Goal: Transaction & Acquisition: Purchase product/service

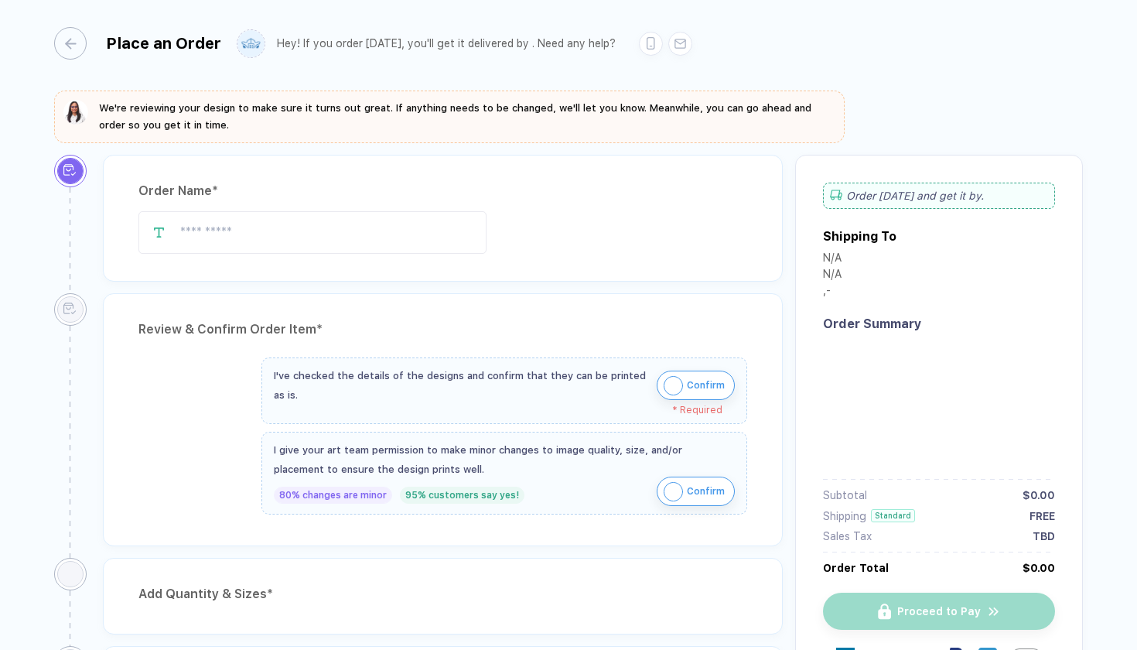
type input "*******"
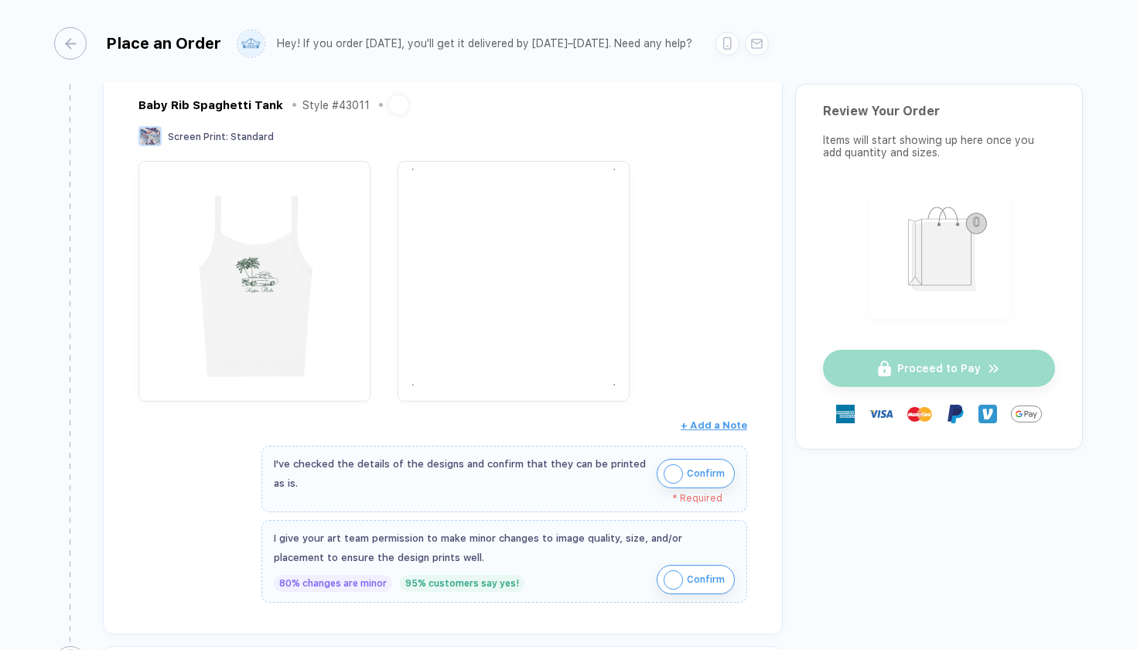
scroll to position [828, 0]
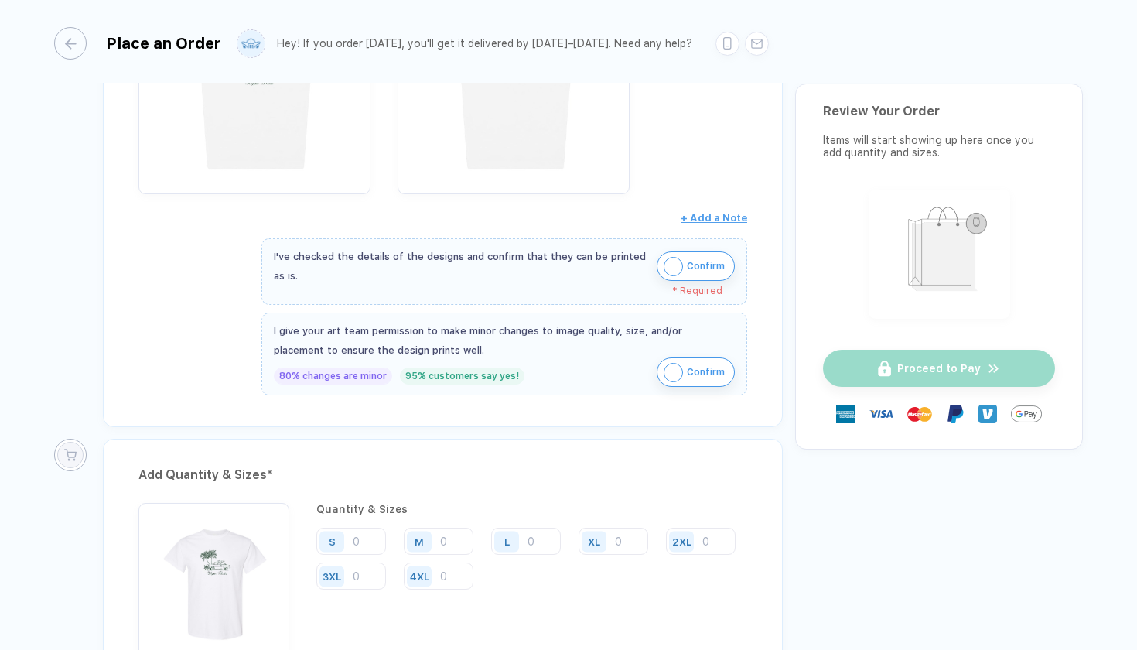
click at [669, 257] on img "button" at bounding box center [673, 266] width 19 height 19
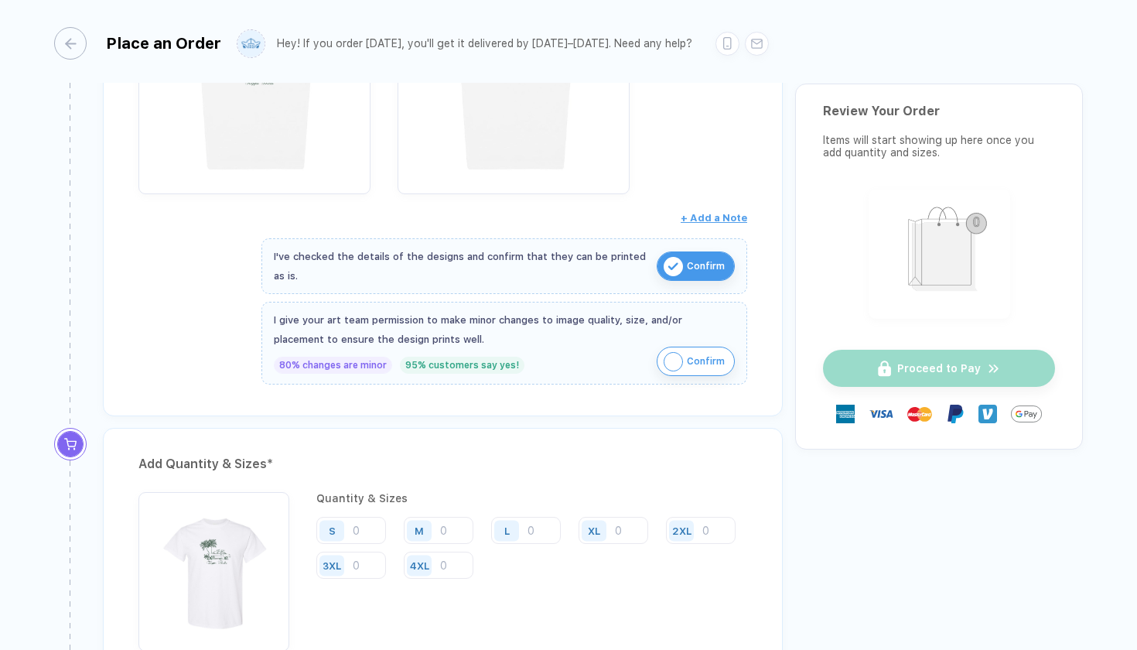
click at [670, 364] on img "button" at bounding box center [673, 361] width 19 height 19
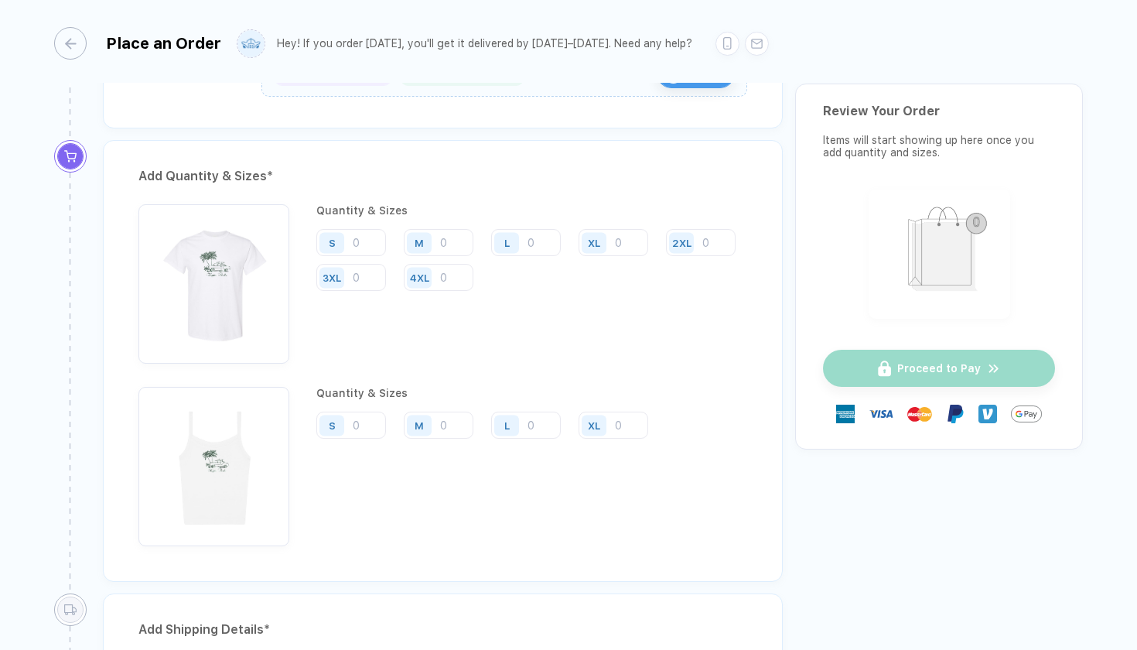
scroll to position [1114, 0]
click at [358, 238] on input "number" at bounding box center [351, 244] width 70 height 27
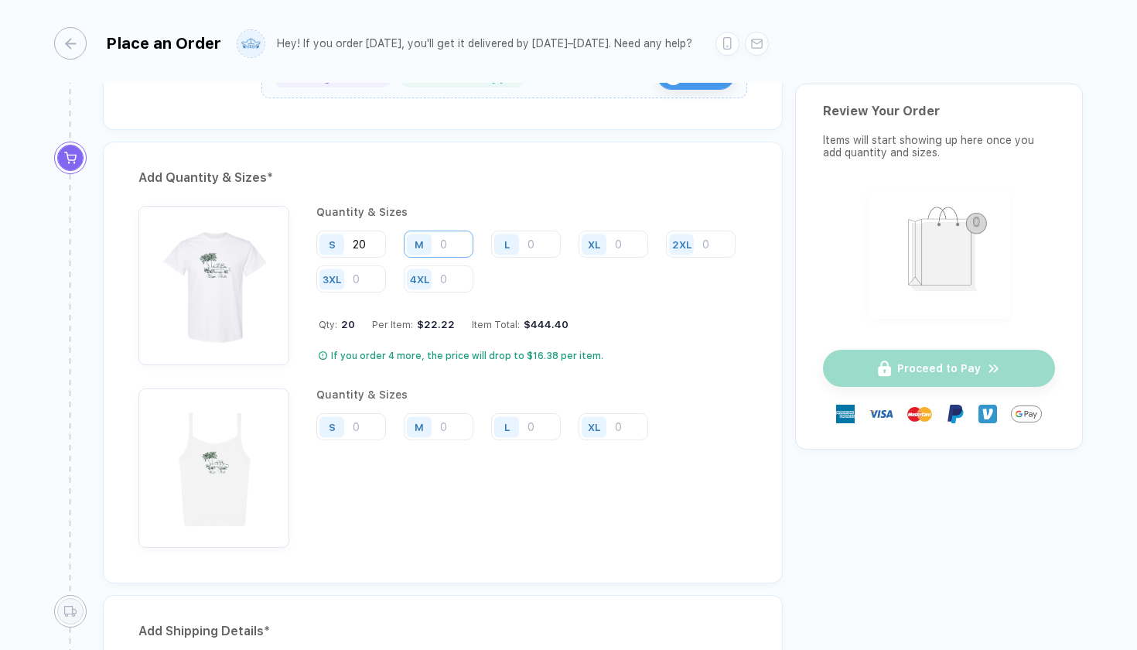
type input "20"
click at [444, 238] on input "number" at bounding box center [439, 244] width 70 height 27
type input "41"
click at [540, 244] on input "number" at bounding box center [526, 244] width 70 height 27
click at [966, 16] on div "Place an Order Hey! If you order today, you'll get it delivered by Sep 4–7. Nee…" at bounding box center [568, 41] width 1029 height 83
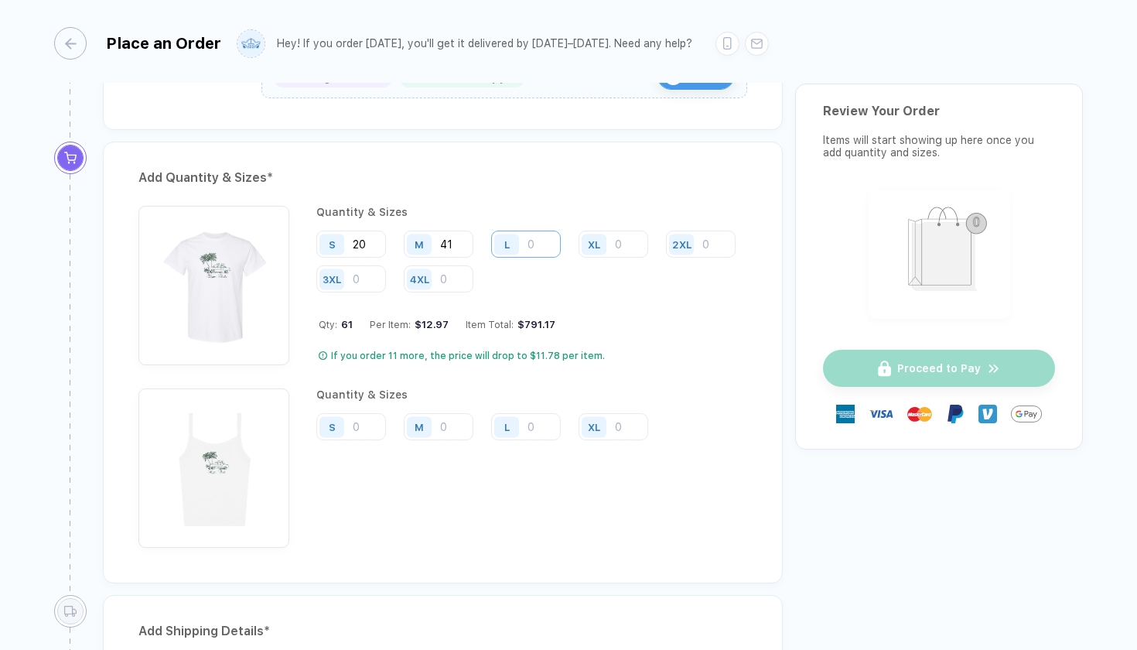
click at [530, 244] on input "number" at bounding box center [526, 244] width 70 height 27
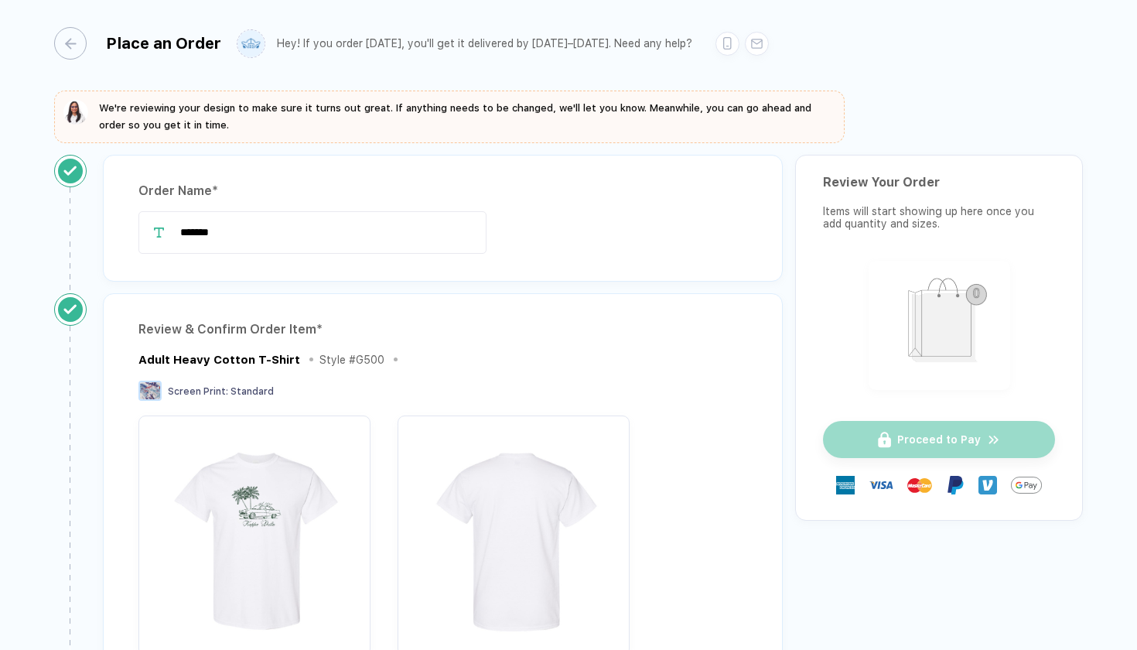
scroll to position [0, 0]
type input "29"
click at [71, 47] on div "button" at bounding box center [62, 43] width 32 height 32
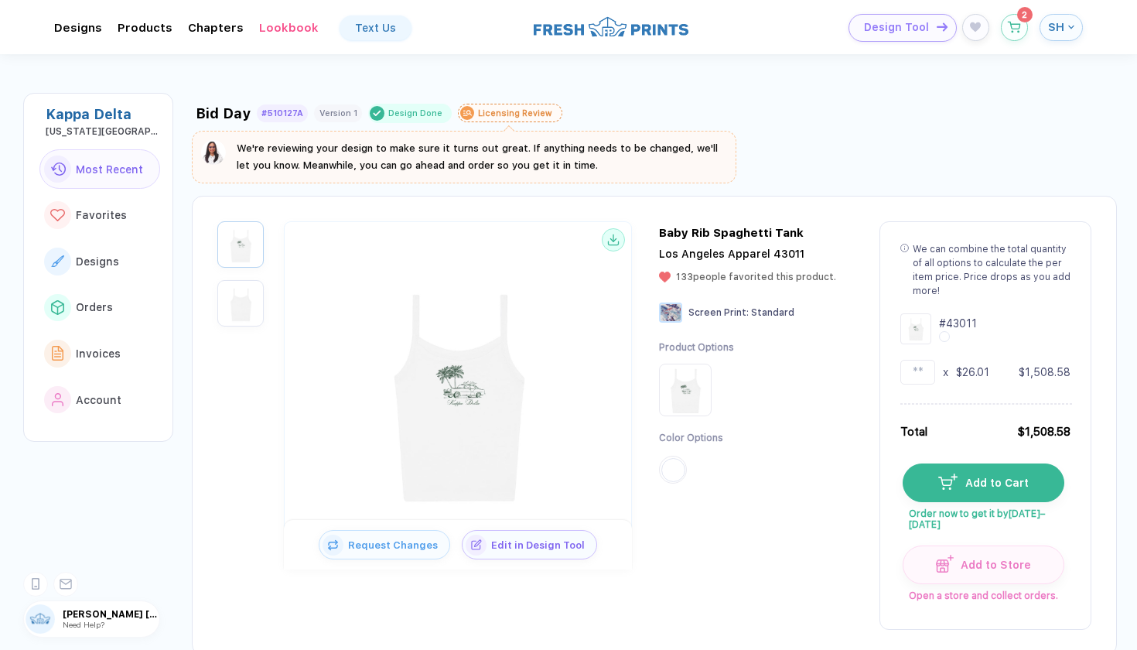
click at [902, 32] on span "Design Tool" at bounding box center [896, 27] width 65 height 13
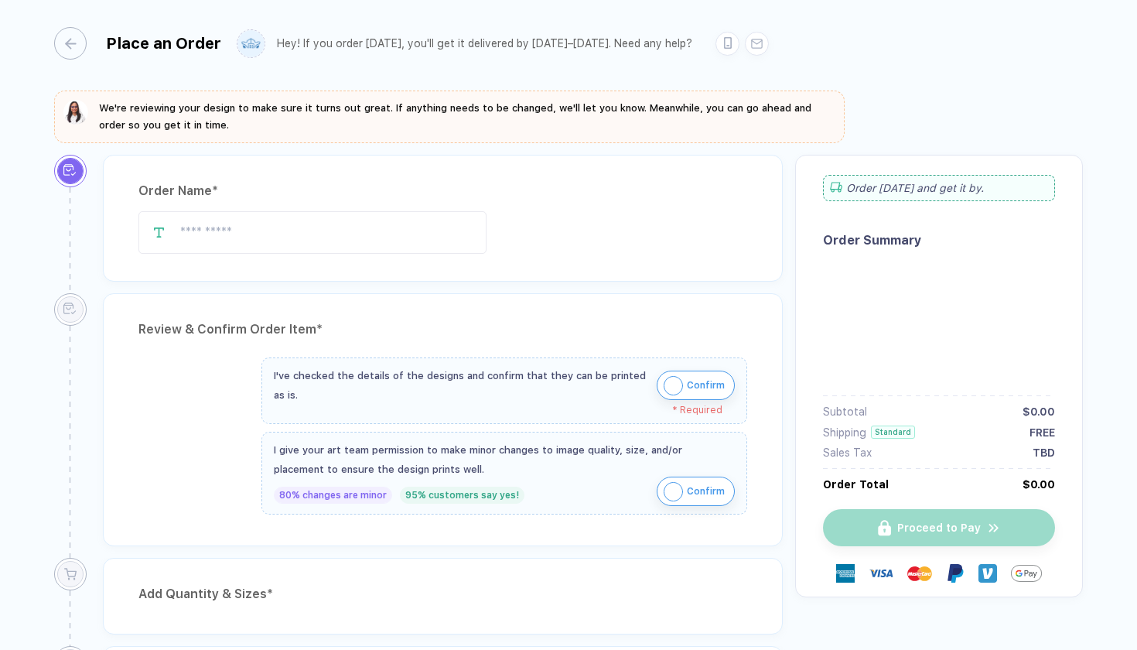
type input "*******"
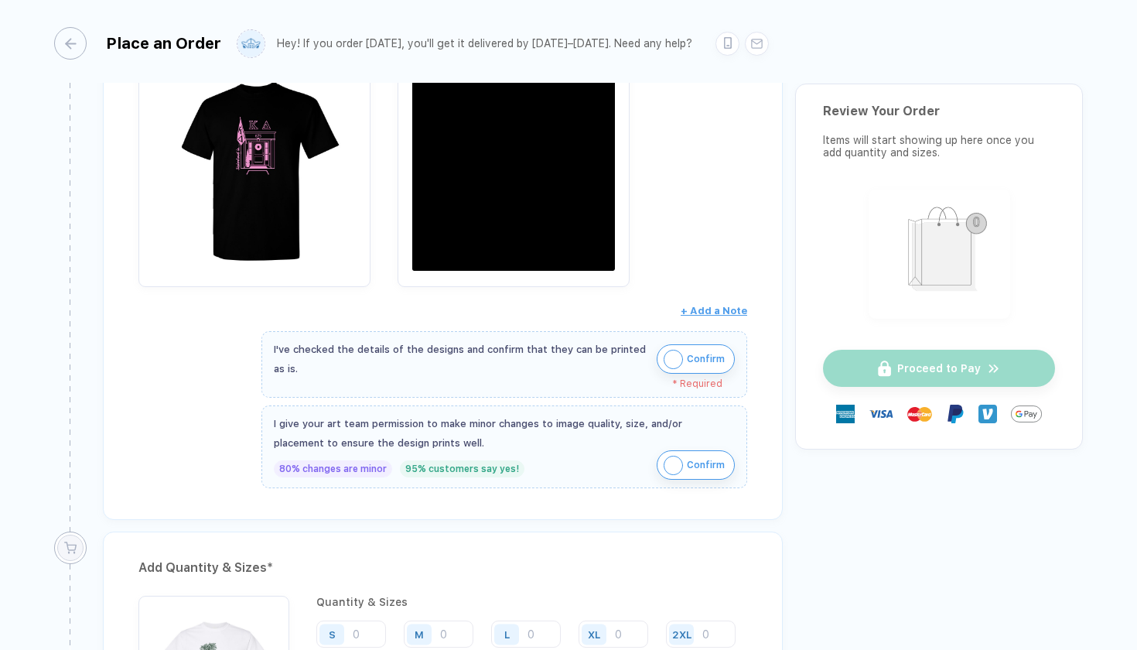
scroll to position [1478, 0]
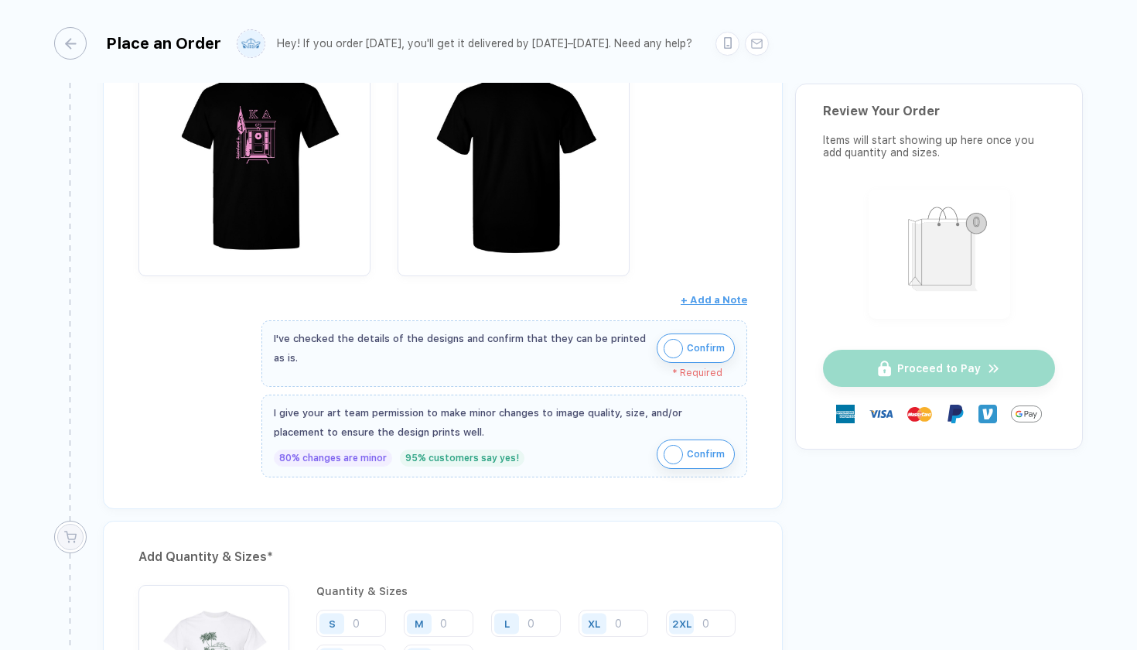
click at [672, 340] on img "button" at bounding box center [673, 348] width 19 height 19
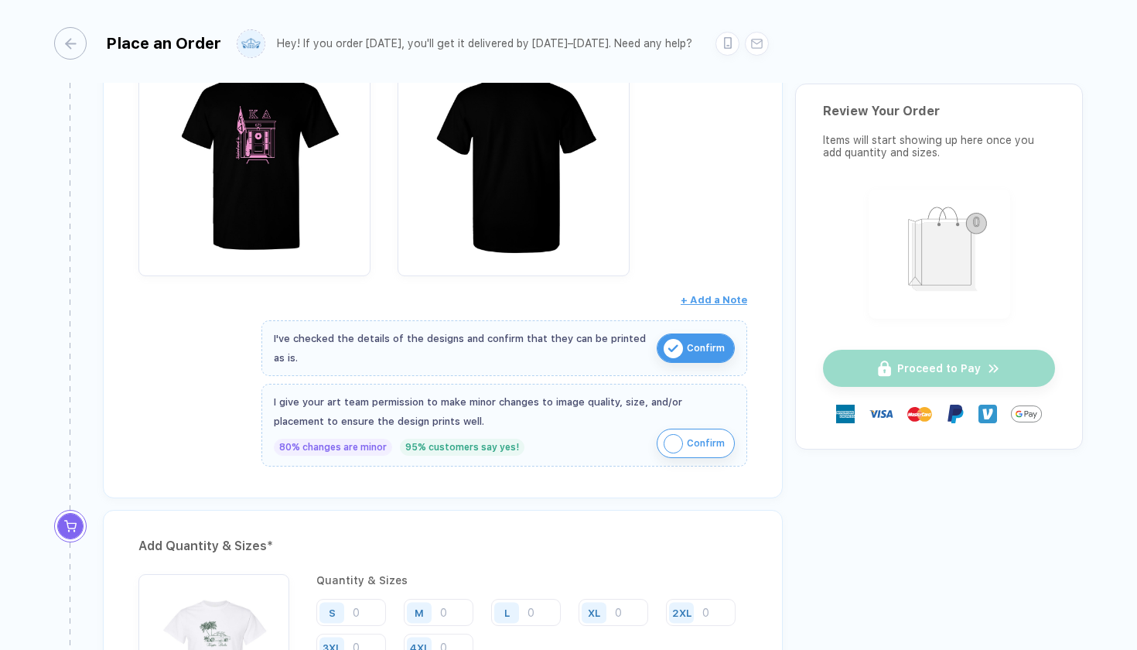
click at [668, 436] on img "button" at bounding box center [673, 443] width 19 height 19
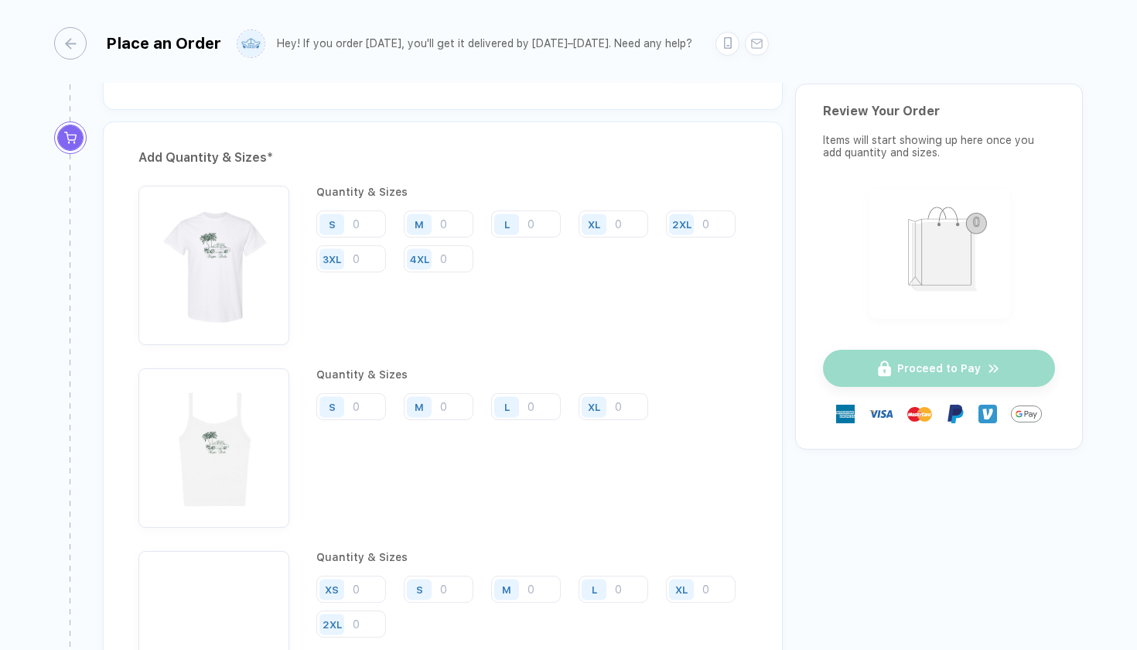
scroll to position [1848, 0]
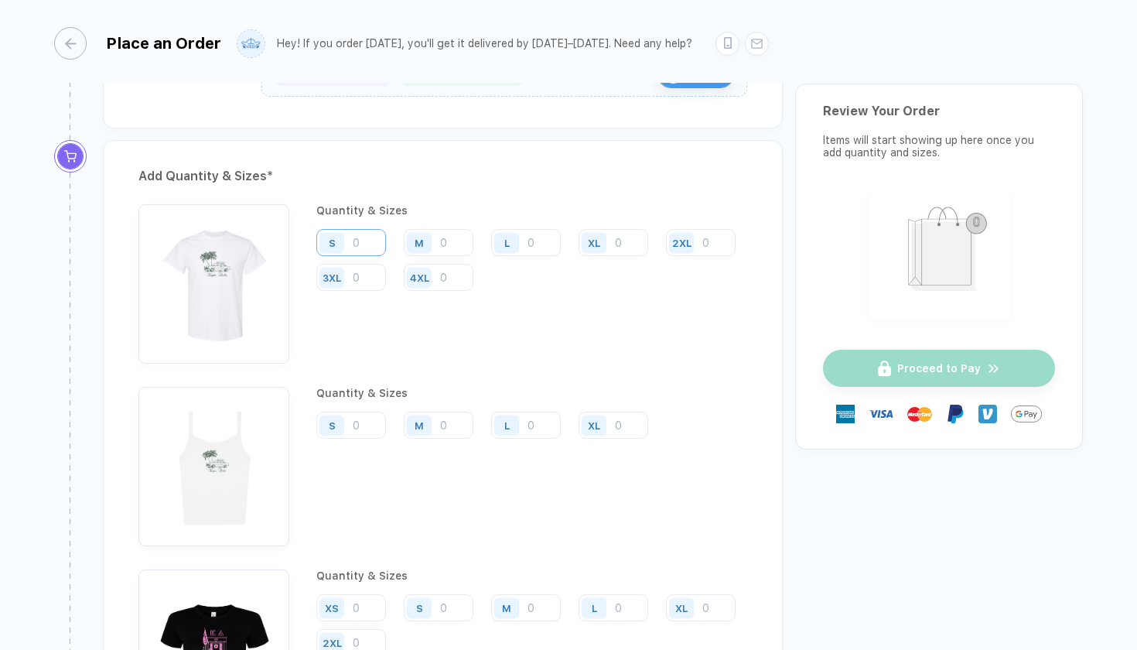
click at [368, 234] on input "number" at bounding box center [351, 242] width 70 height 27
type input "20"
click at [453, 233] on input "number" at bounding box center [439, 242] width 70 height 27
type input "41"
click at [544, 235] on input "number" at bounding box center [526, 242] width 70 height 27
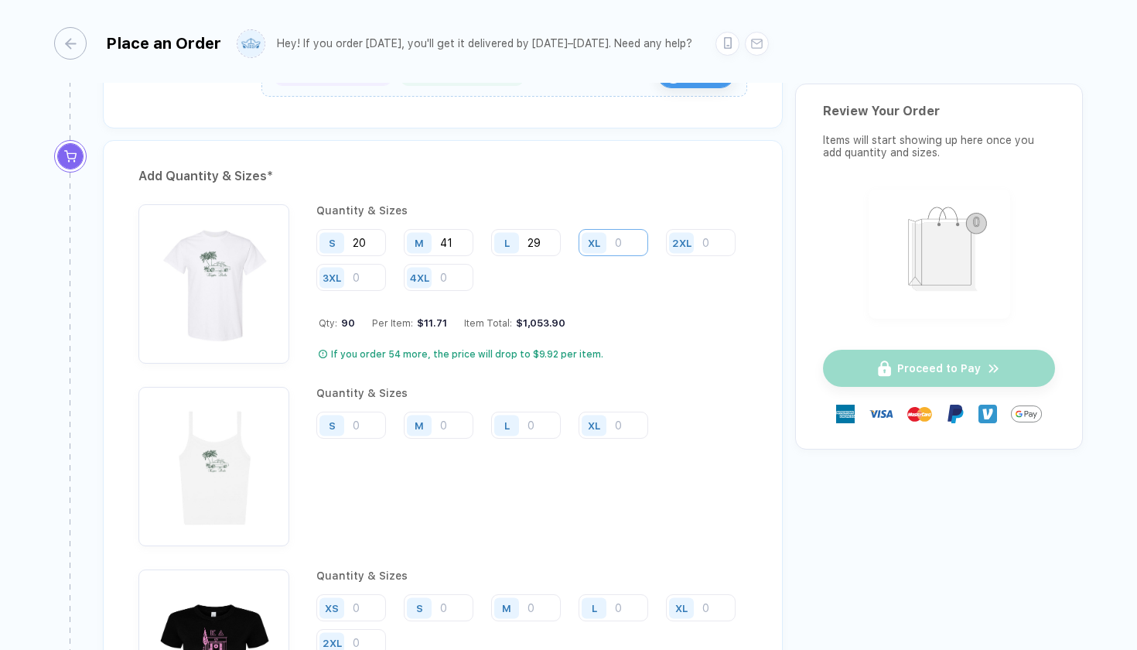
type input "29"
click at [639, 240] on input "number" at bounding box center [614, 242] width 70 height 27
type input "8"
click at [666, 256] on input "number" at bounding box center [701, 242] width 70 height 27
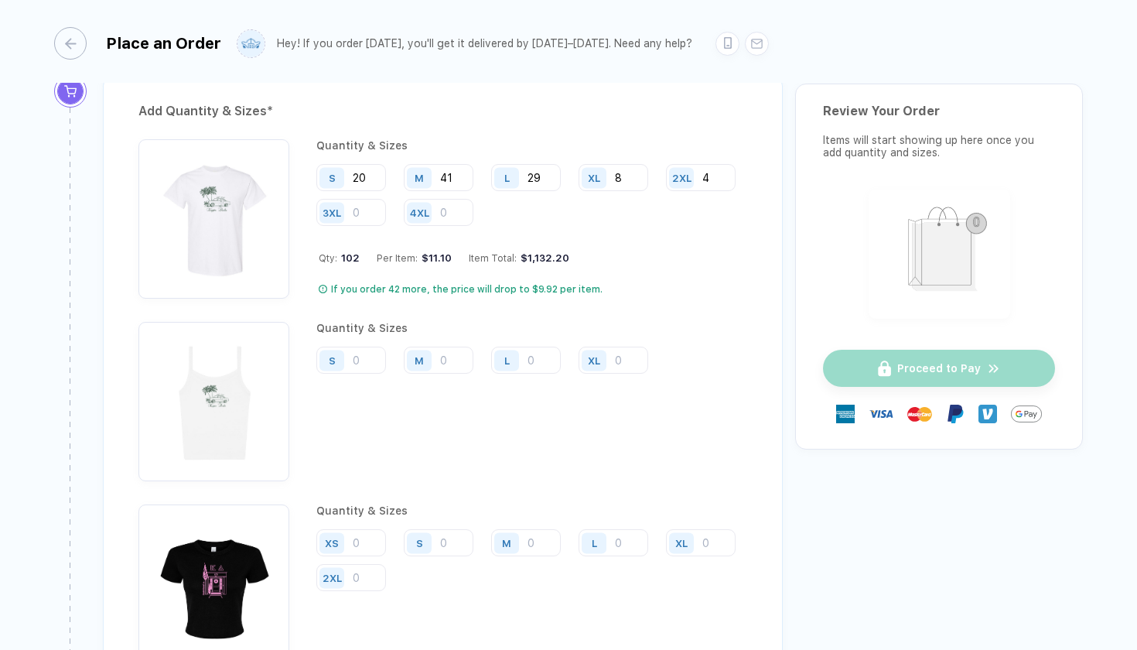
scroll to position [1927, 0]
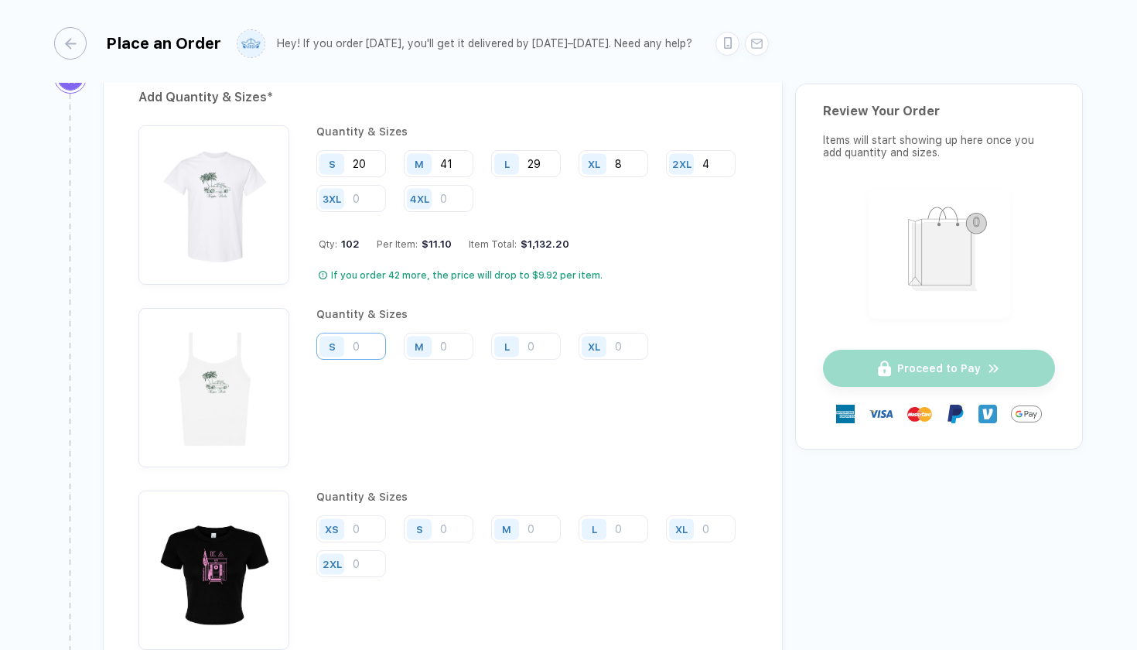
type input "4"
click at [364, 177] on input "number" at bounding box center [351, 163] width 70 height 27
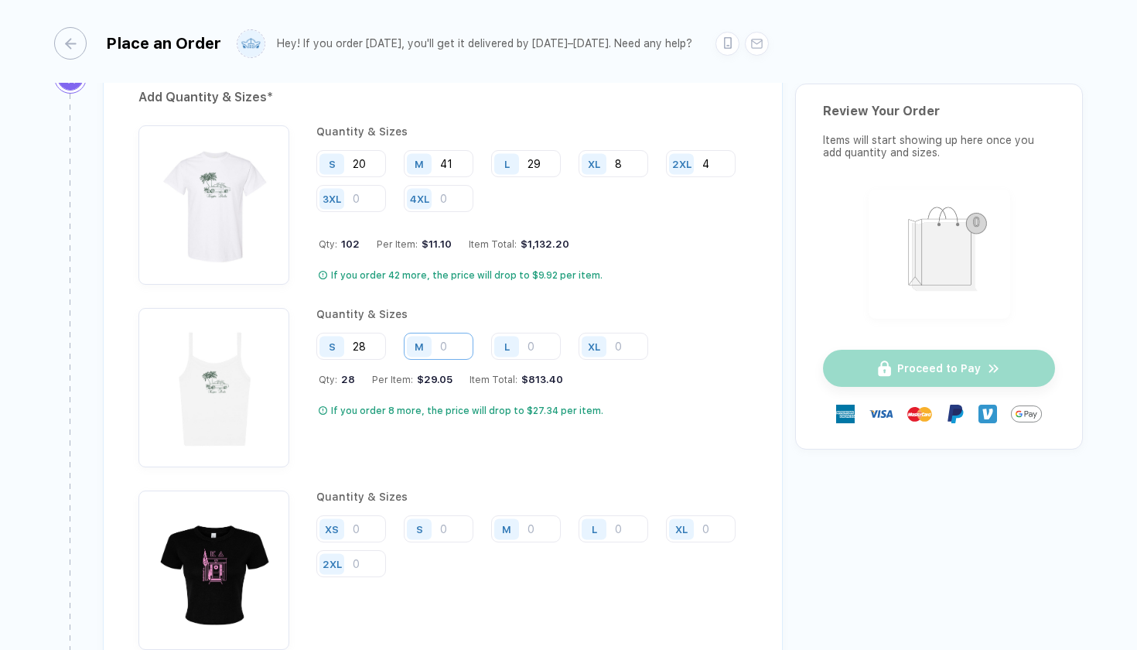
type input "28"
click at [449, 177] on input "number" at bounding box center [439, 163] width 70 height 27
type input "14"
click at [533, 177] on input "number" at bounding box center [526, 163] width 70 height 27
type input "11"
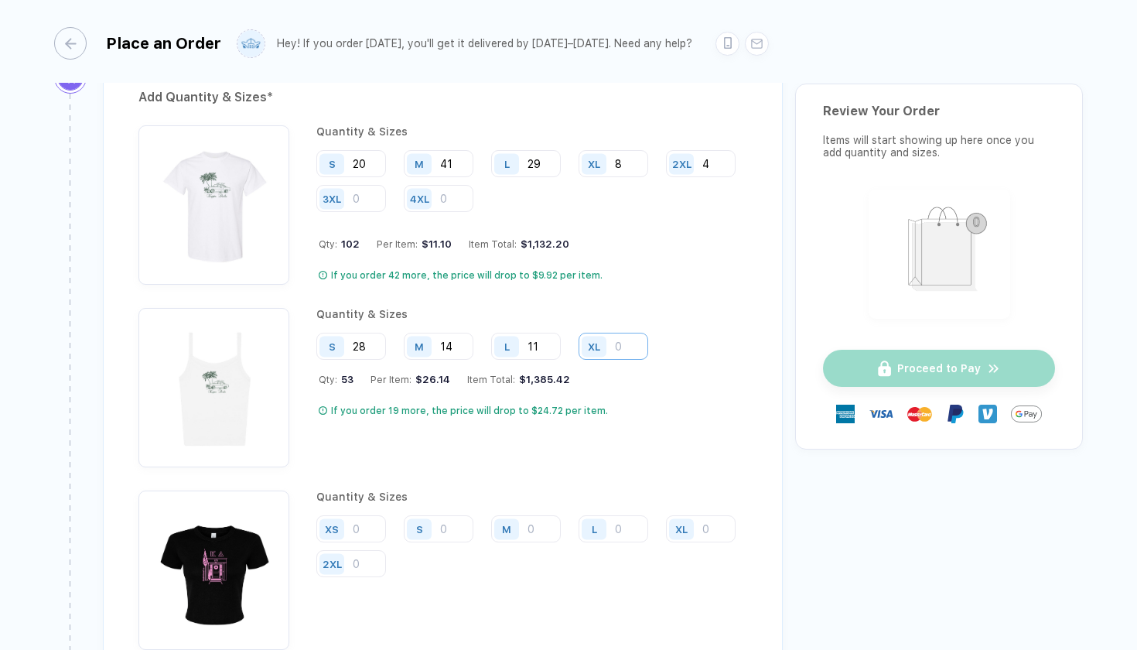
click at [623, 177] on input "number" at bounding box center [614, 163] width 70 height 27
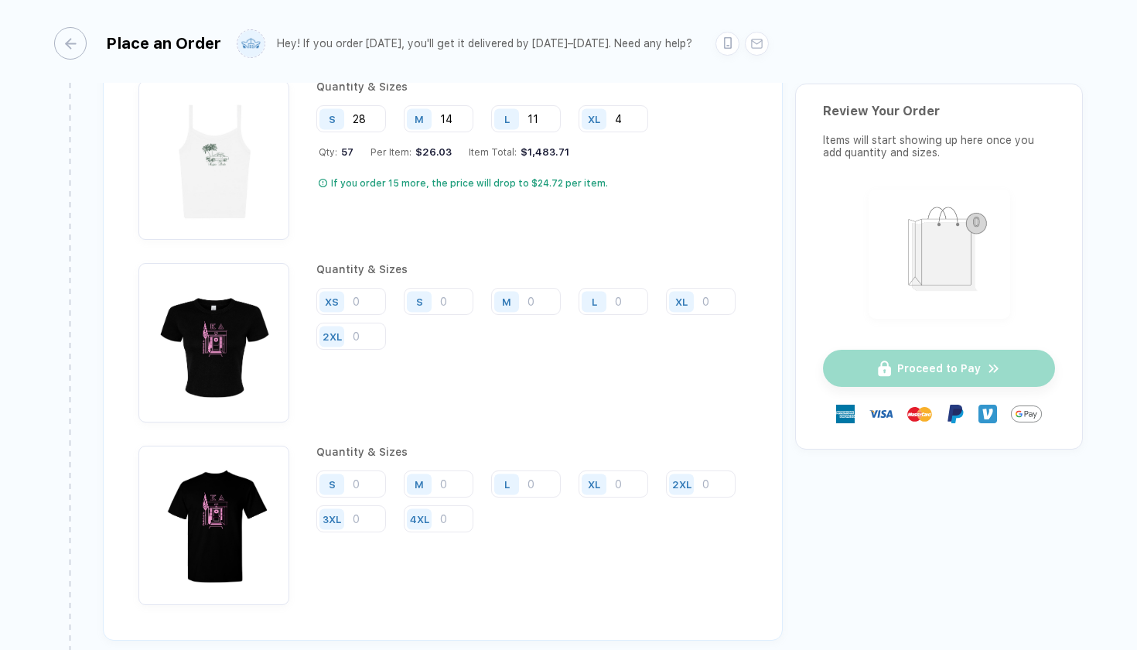
scroll to position [2152, 0]
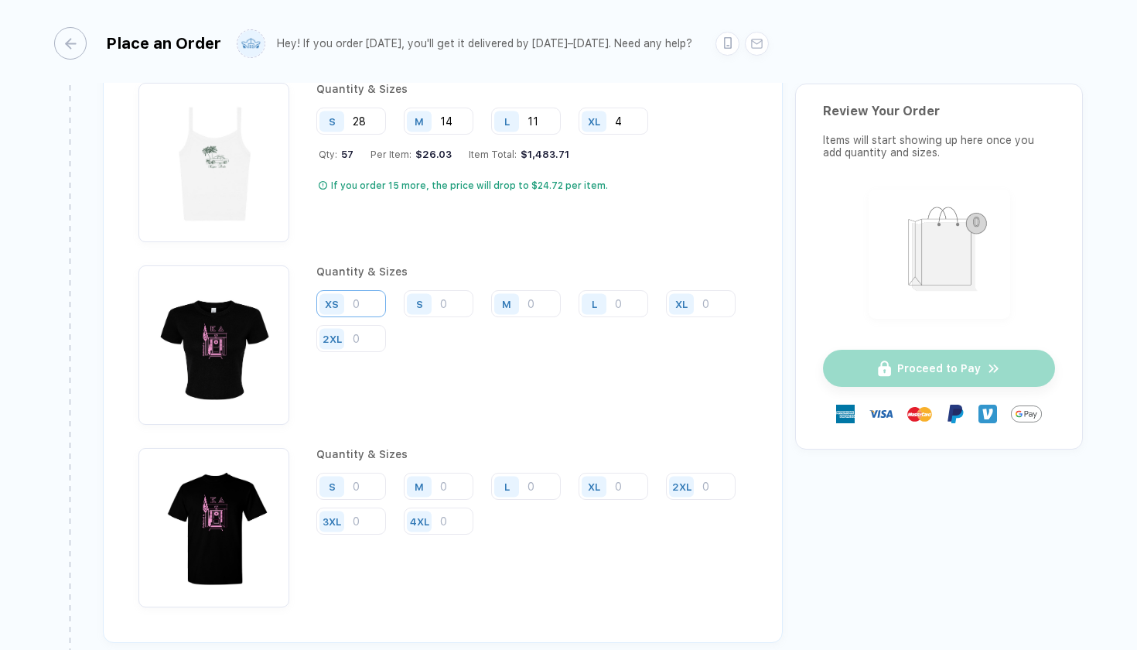
type input "4"
click at [382, 295] on input "number" at bounding box center [351, 303] width 70 height 27
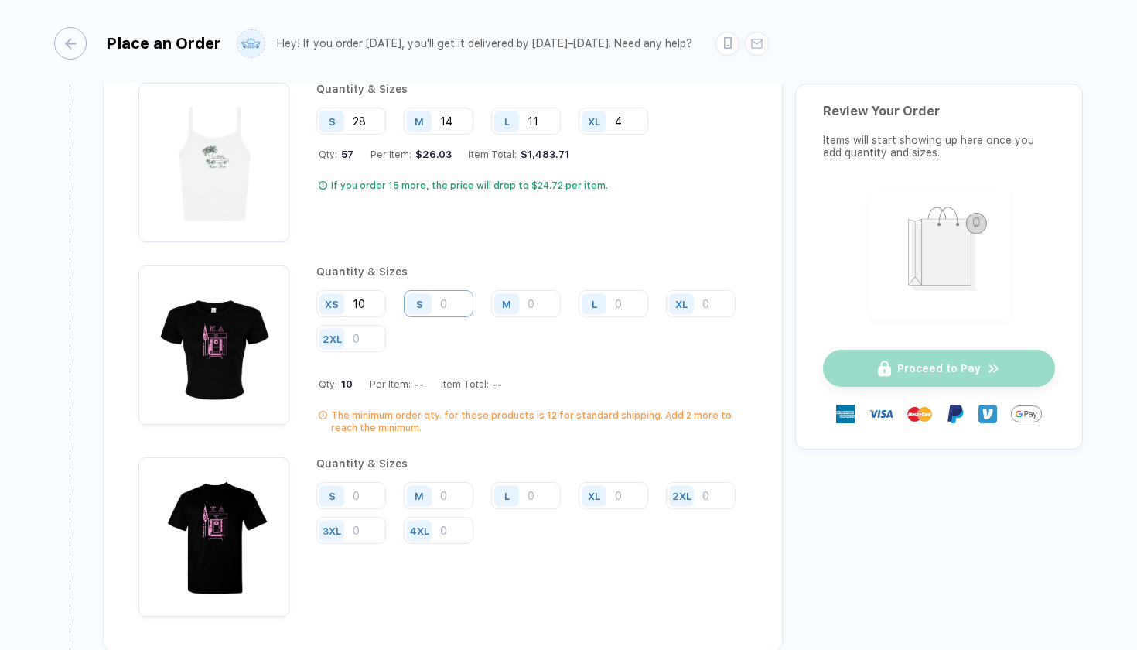
type input "10"
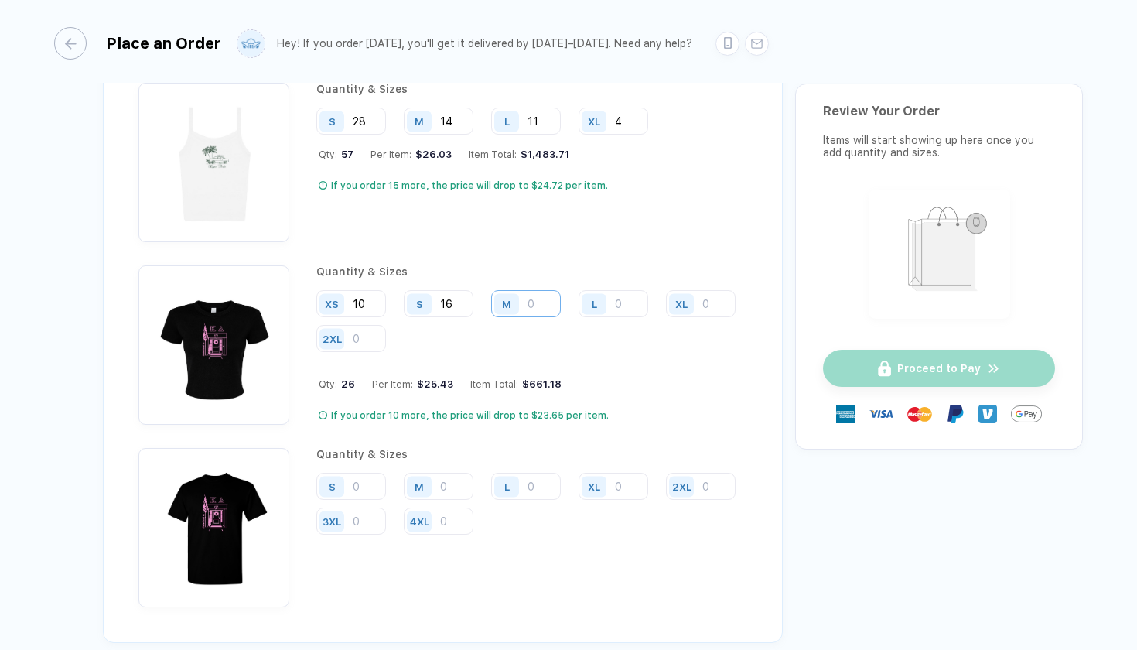
type input "16"
type input "9"
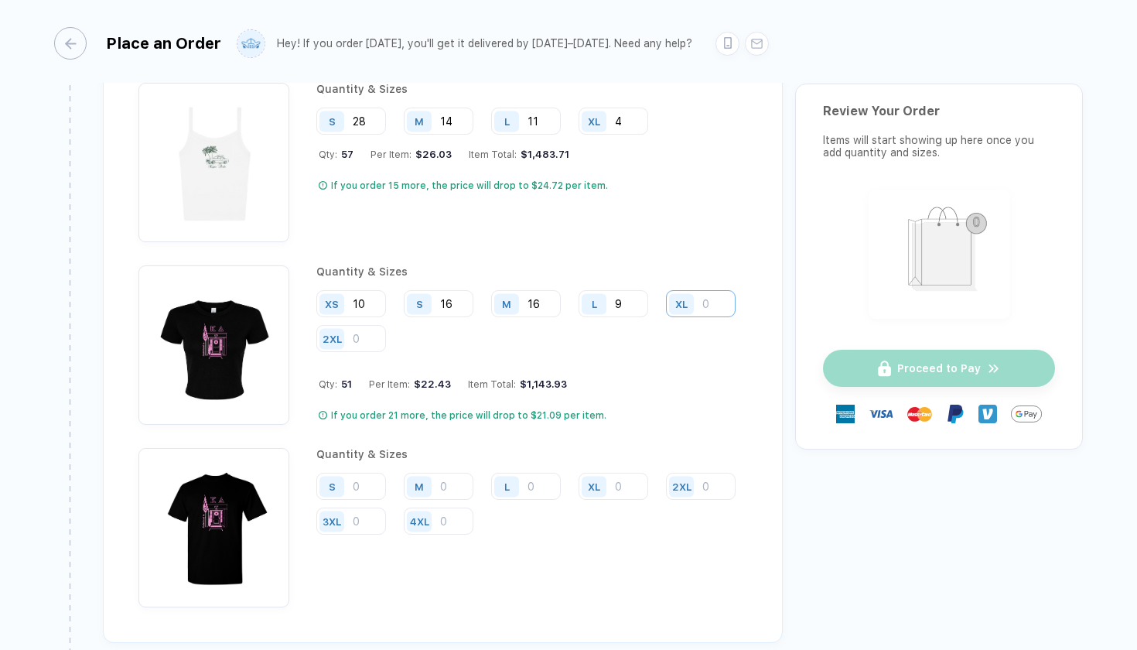
type input "5"
type input "2"
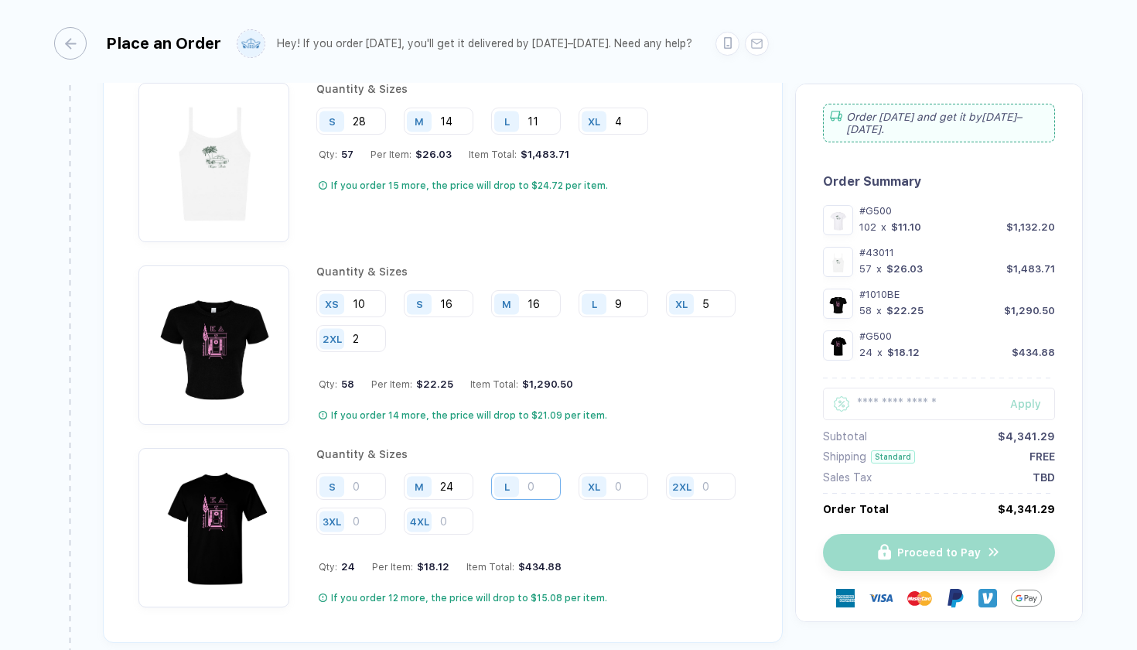
type input "24"
type input "10"
type input "1"
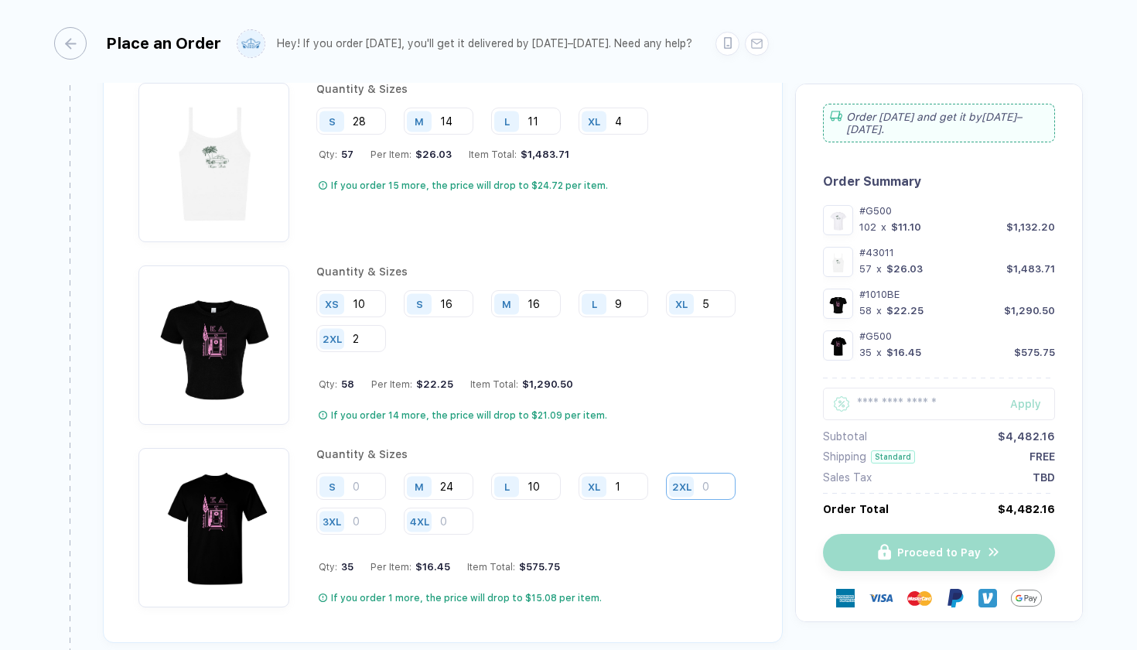
click at [604, 523] on div "S M 24 L 10 XL 1 2XL 3XL 4XL" at bounding box center [531, 504] width 431 height 63
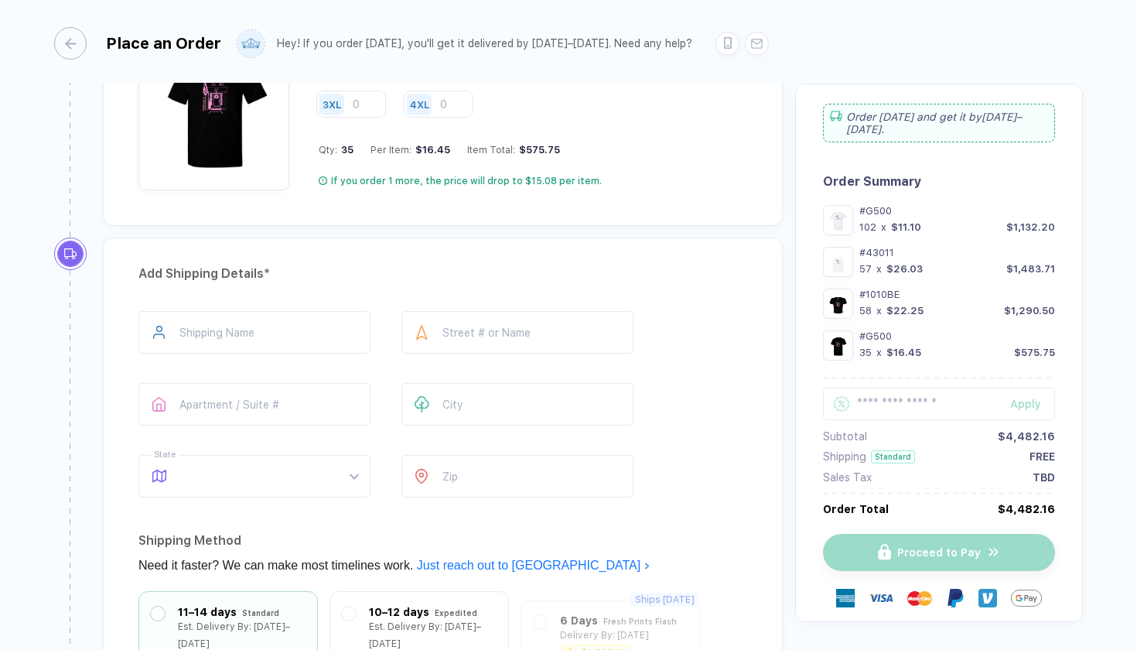
scroll to position [2587, 0]
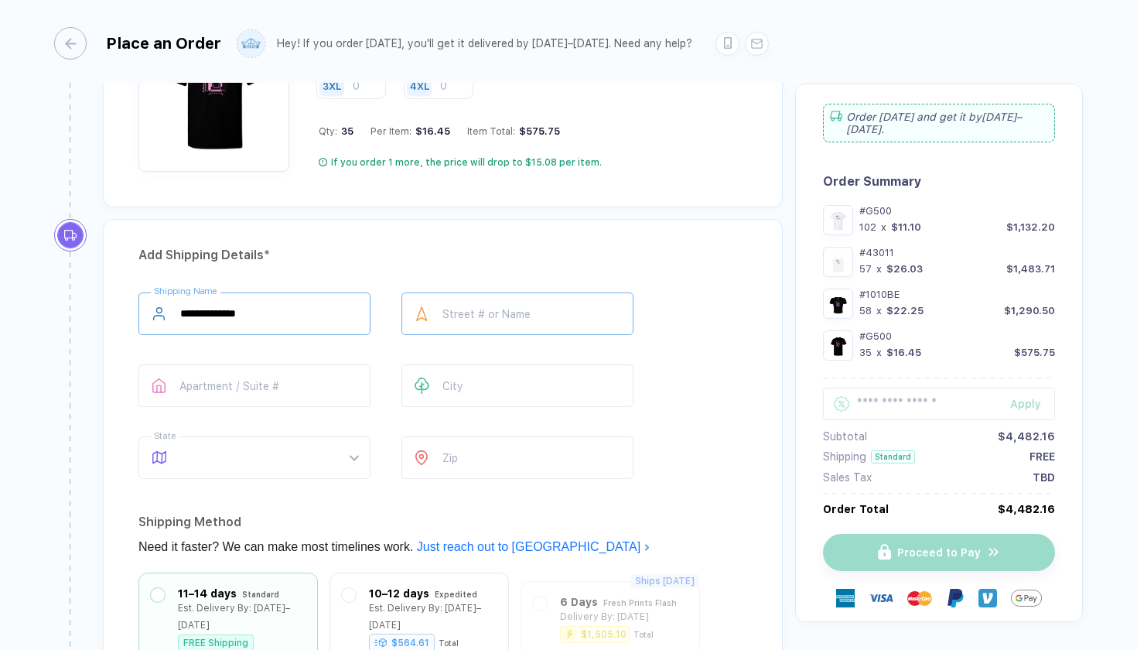
type input "**********"
click at [220, 441] on span at bounding box center [269, 457] width 178 height 41
type input "*****"
type input "**"
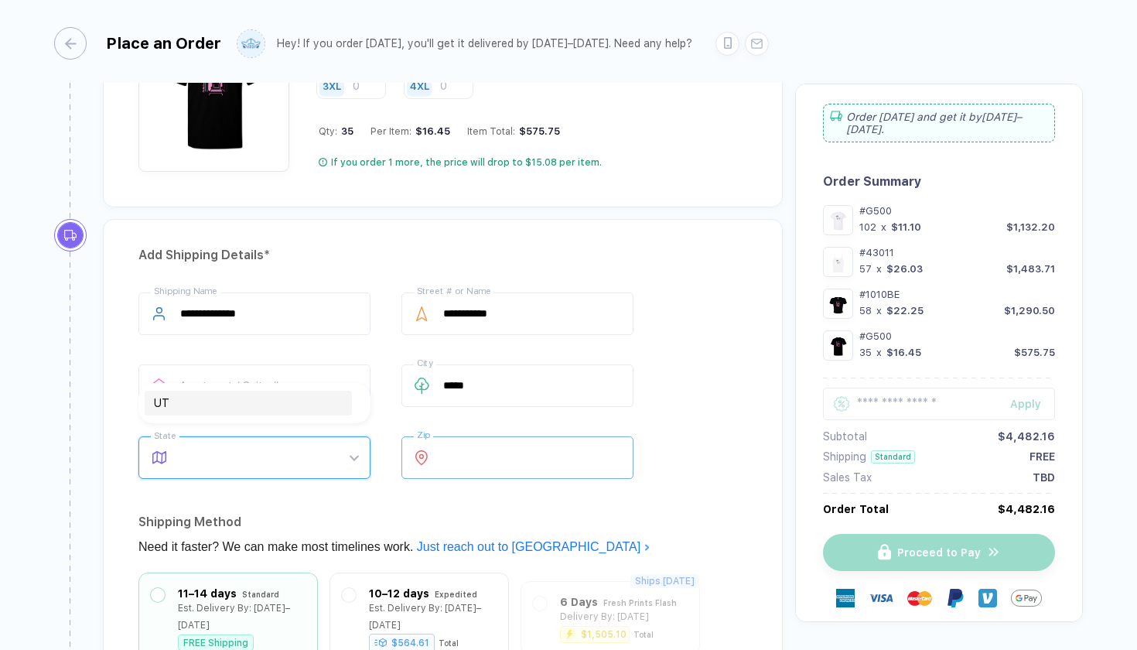
click at [573, 450] on input "number" at bounding box center [518, 457] width 232 height 43
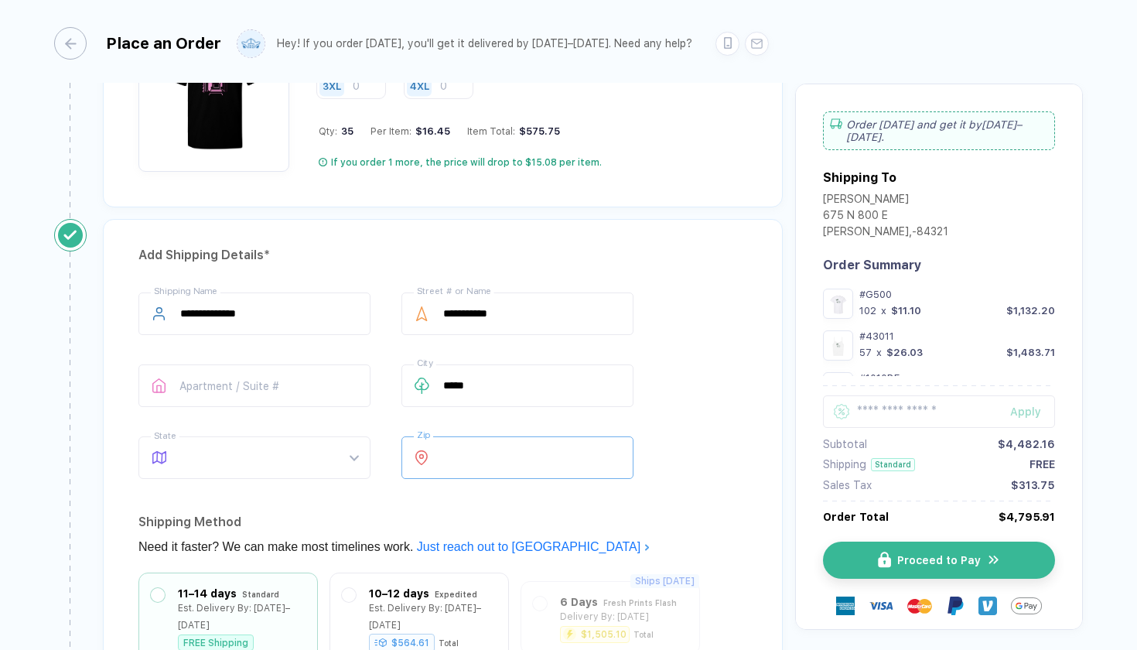
type input "*****"
click at [706, 430] on div "**********" at bounding box center [443, 388] width 609 height 193
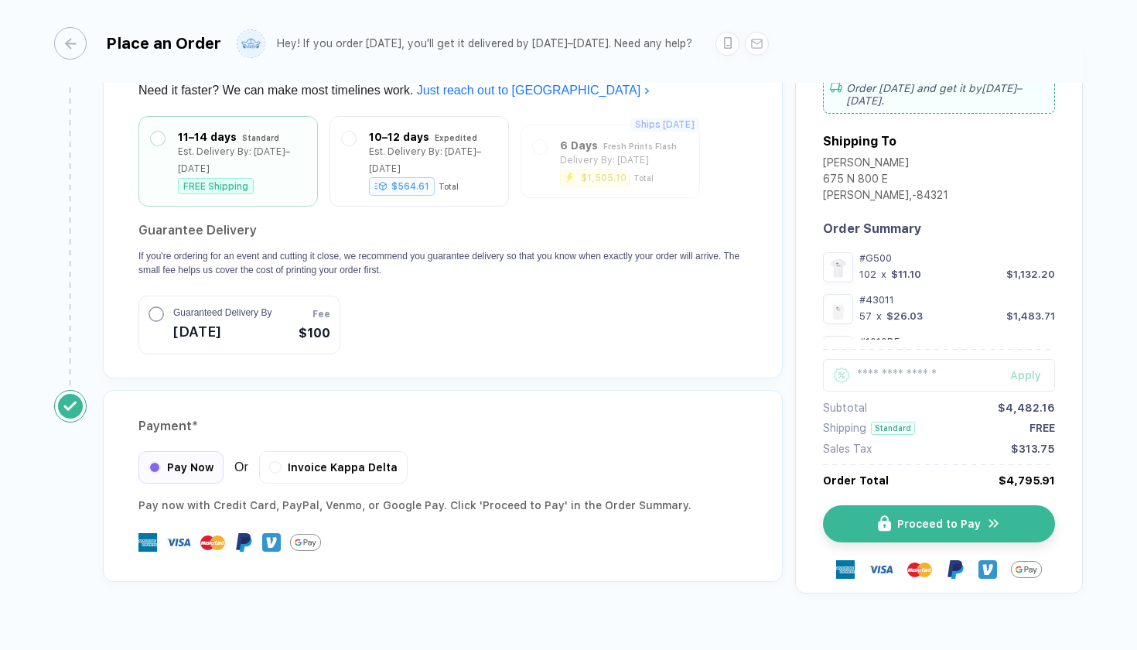
scroll to position [3043, 0]
click at [277, 450] on div "Invoice Kappa Delta" at bounding box center [333, 466] width 149 height 32
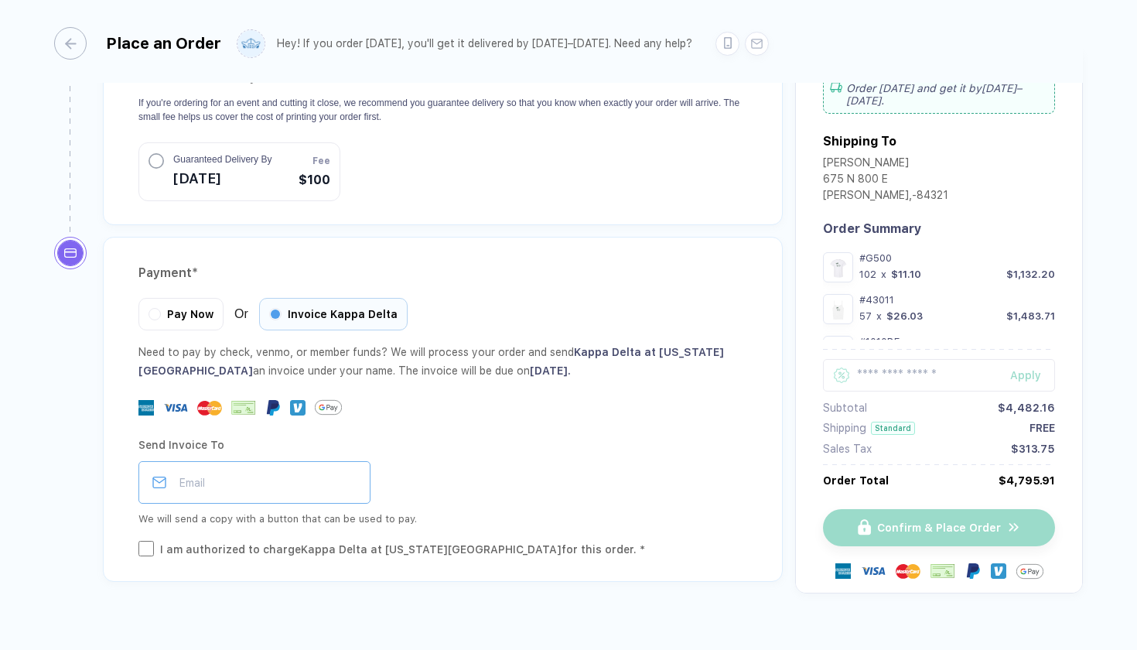
scroll to position [3196, 0]
click at [316, 462] on input "email" at bounding box center [255, 483] width 232 height 43
type input "**********"
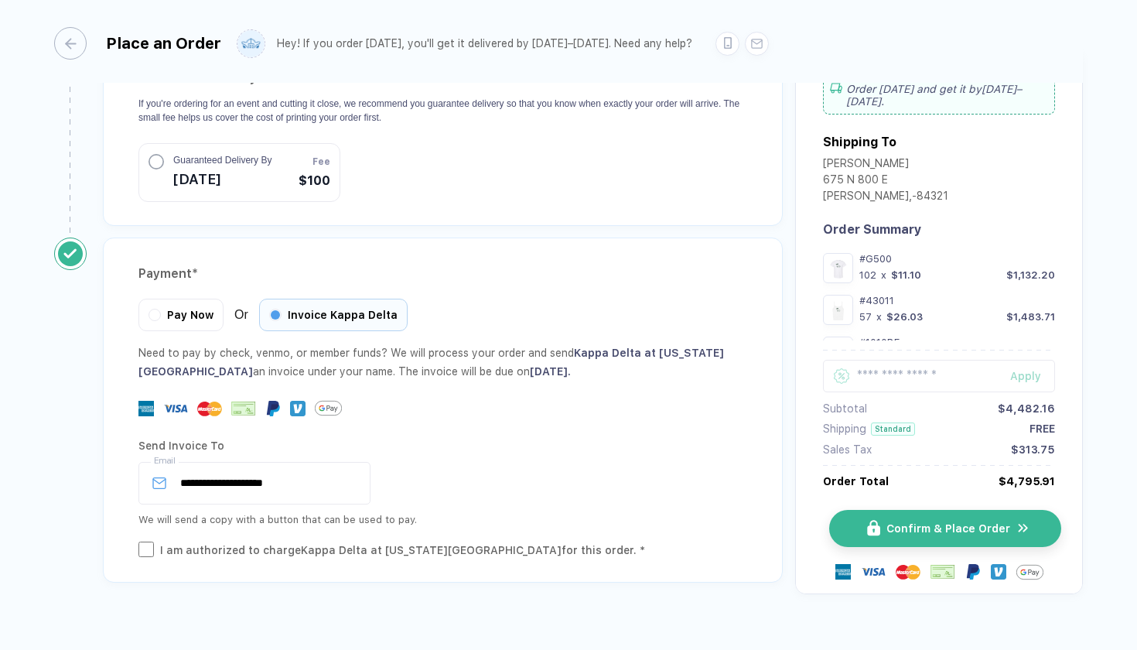
click at [917, 522] on span "Confirm & Place Order" at bounding box center [949, 528] width 124 height 12
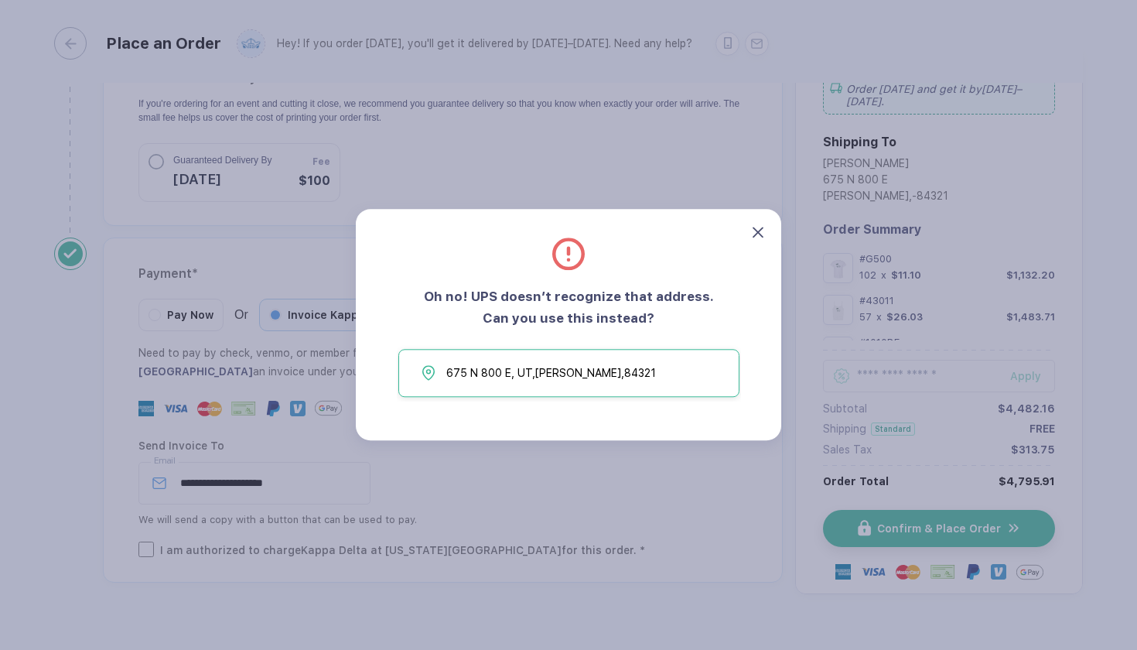
click at [754, 231] on icon at bounding box center [758, 232] width 11 height 11
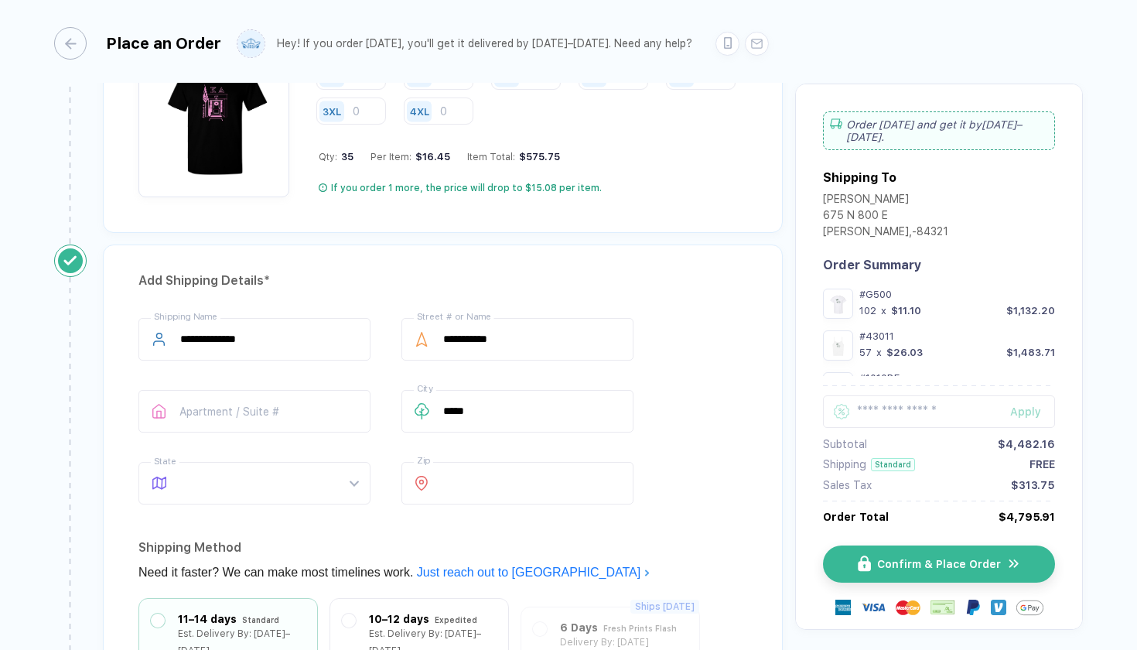
scroll to position [2555, 0]
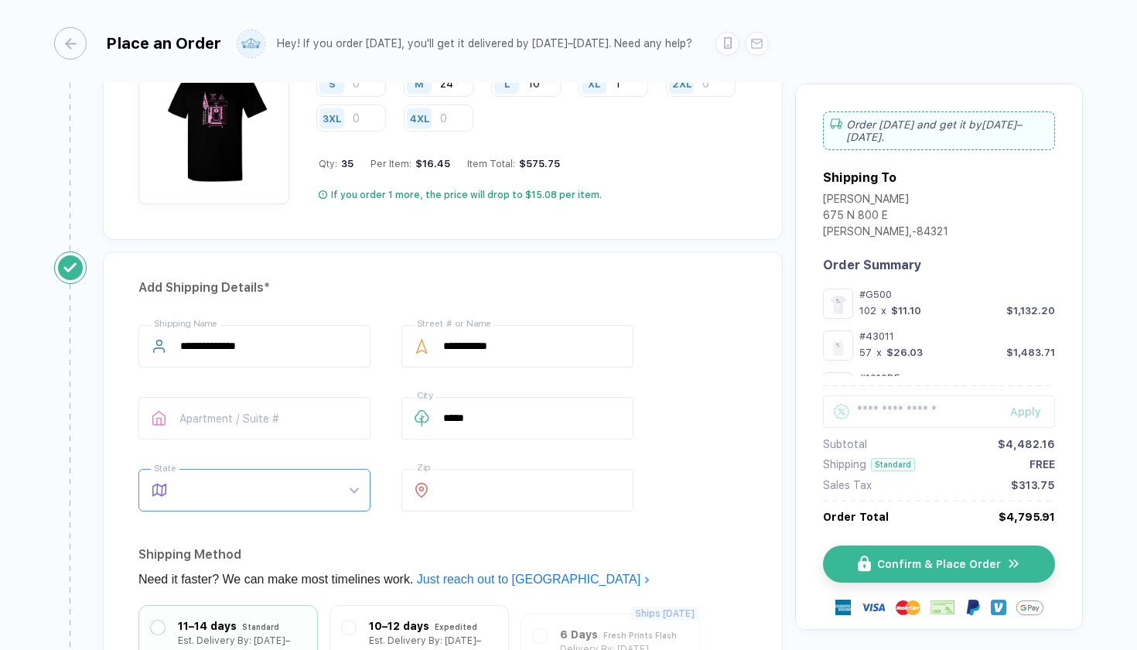
click at [210, 488] on span at bounding box center [269, 490] width 178 height 41
type input "**"
click at [169, 433] on div "UT" at bounding box center [248, 435] width 189 height 17
click at [880, 574] on button "Confirm & Place Order" at bounding box center [945, 564] width 232 height 37
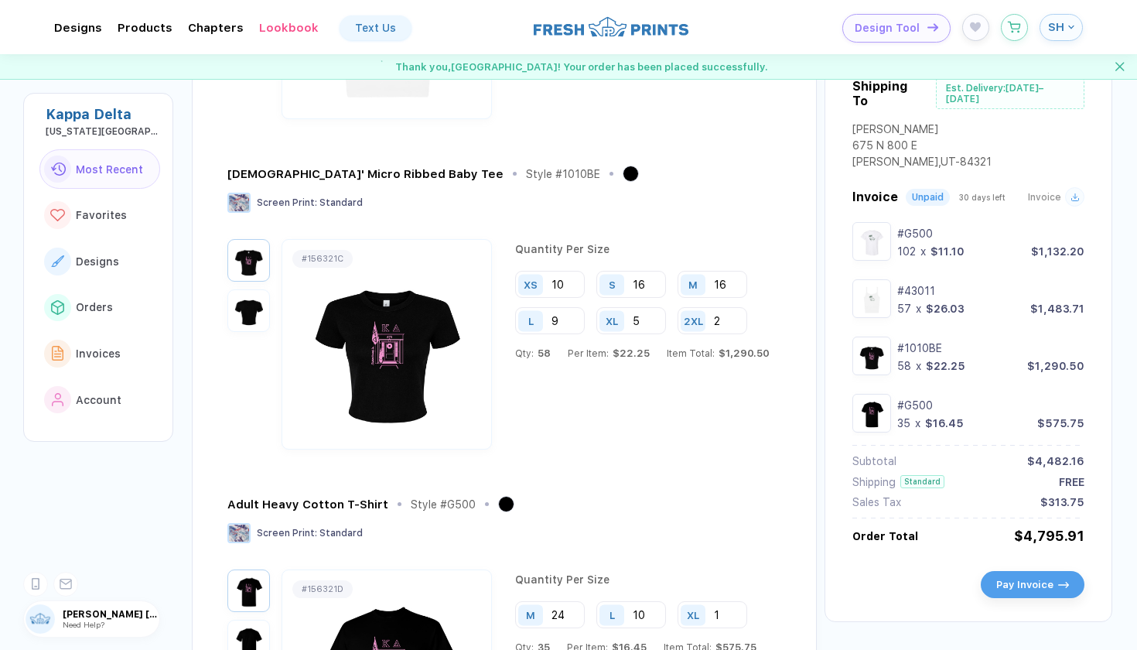
scroll to position [677, 0]
